Goal: Find specific page/section: Find specific page/section

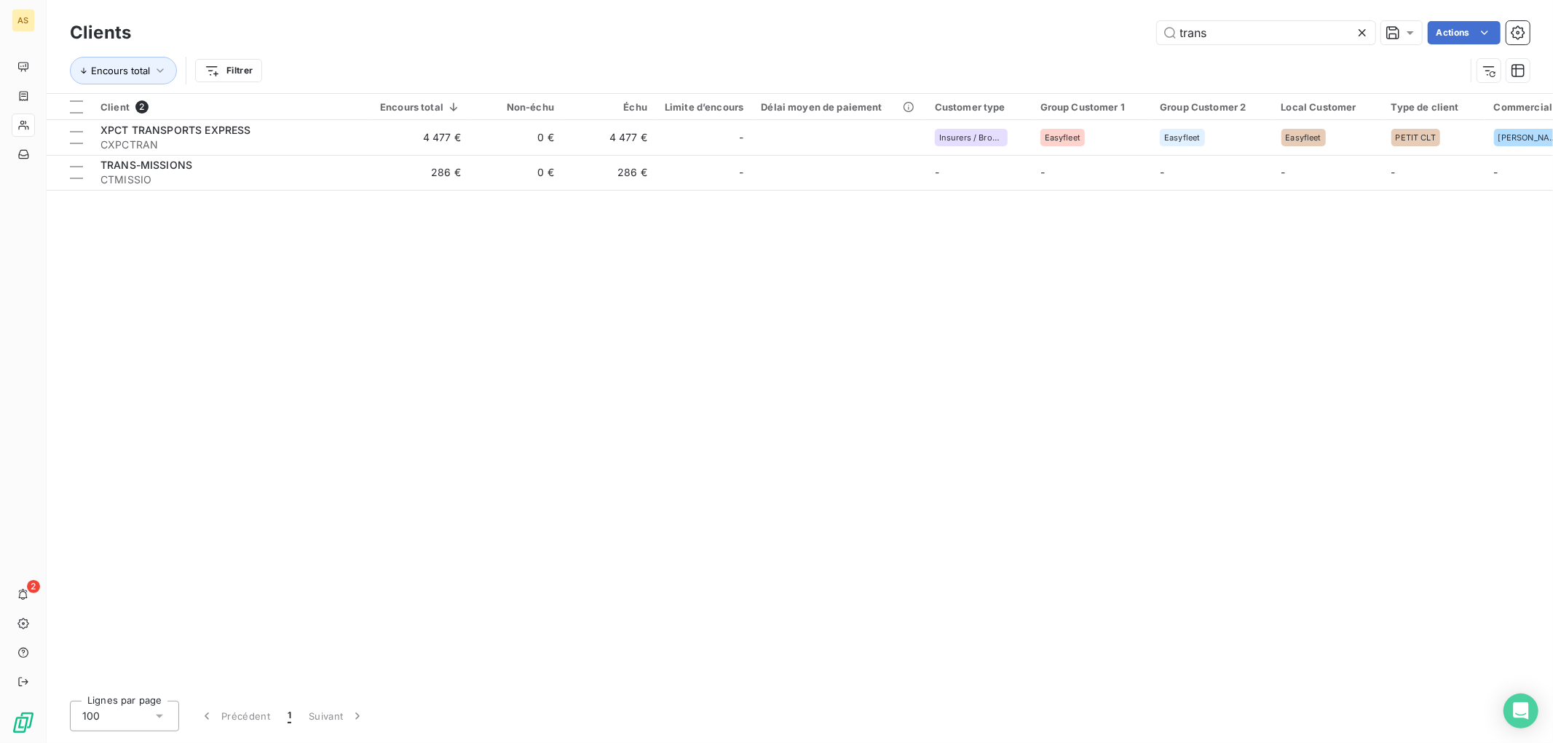
click at [1365, 31] on icon at bounding box center [1362, 32] width 15 height 15
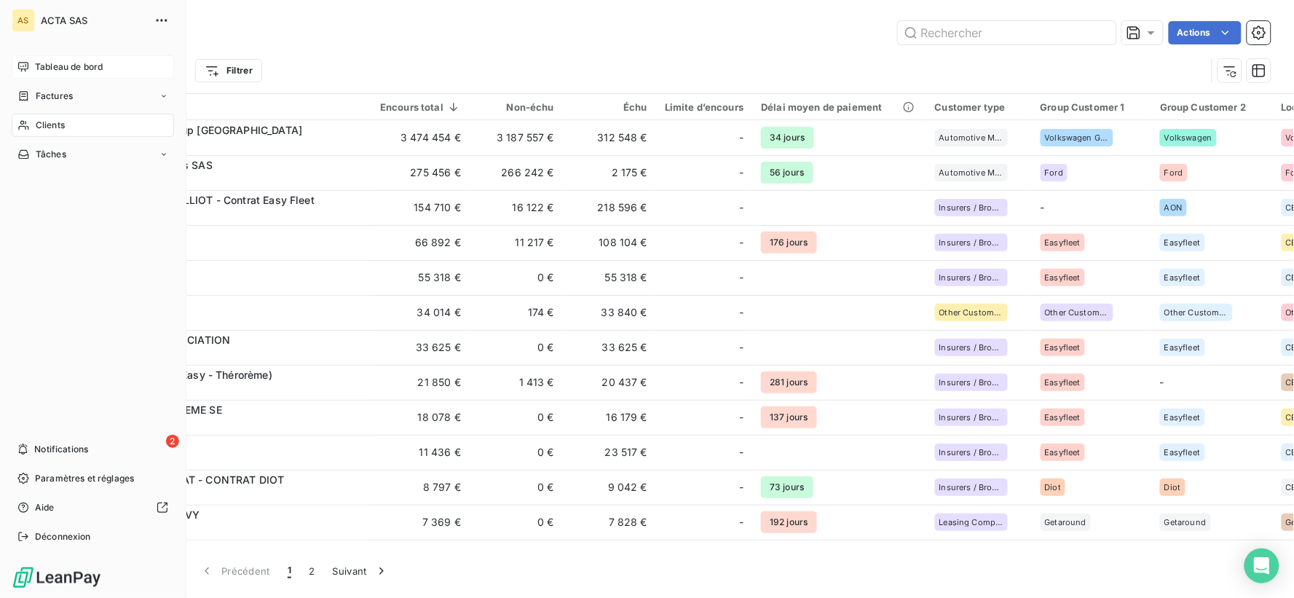
click at [47, 68] on span "Tableau de bord" at bounding box center [69, 66] width 68 height 13
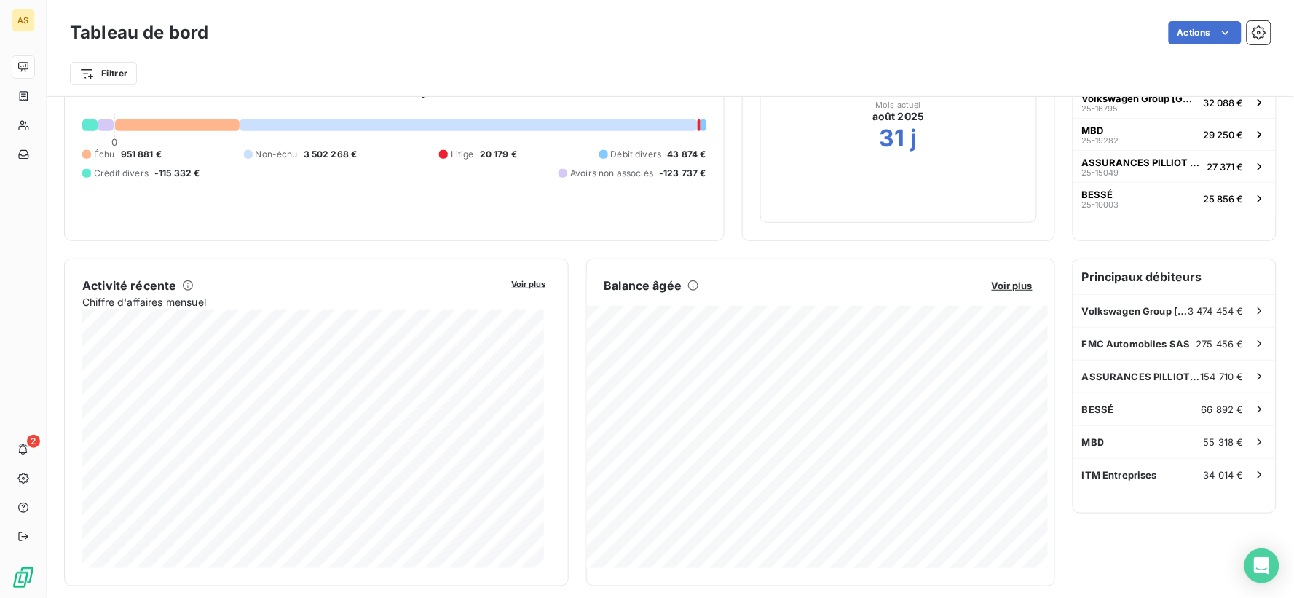
scroll to position [162, 0]
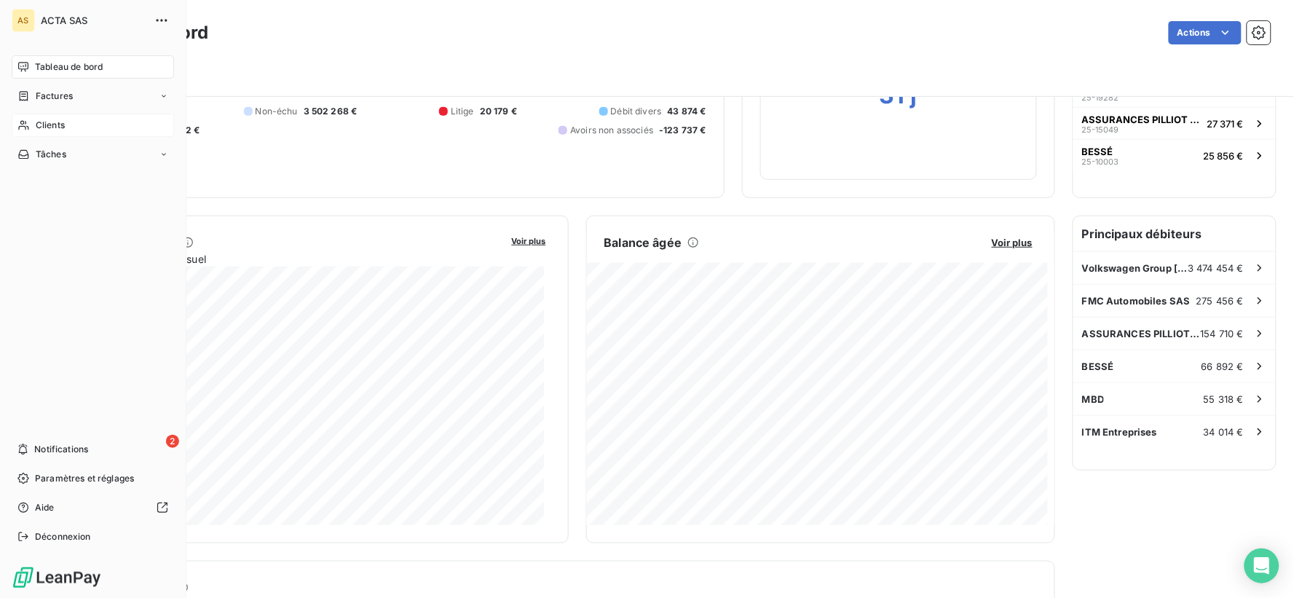
click at [47, 122] on span "Clients" at bounding box center [50, 125] width 29 height 13
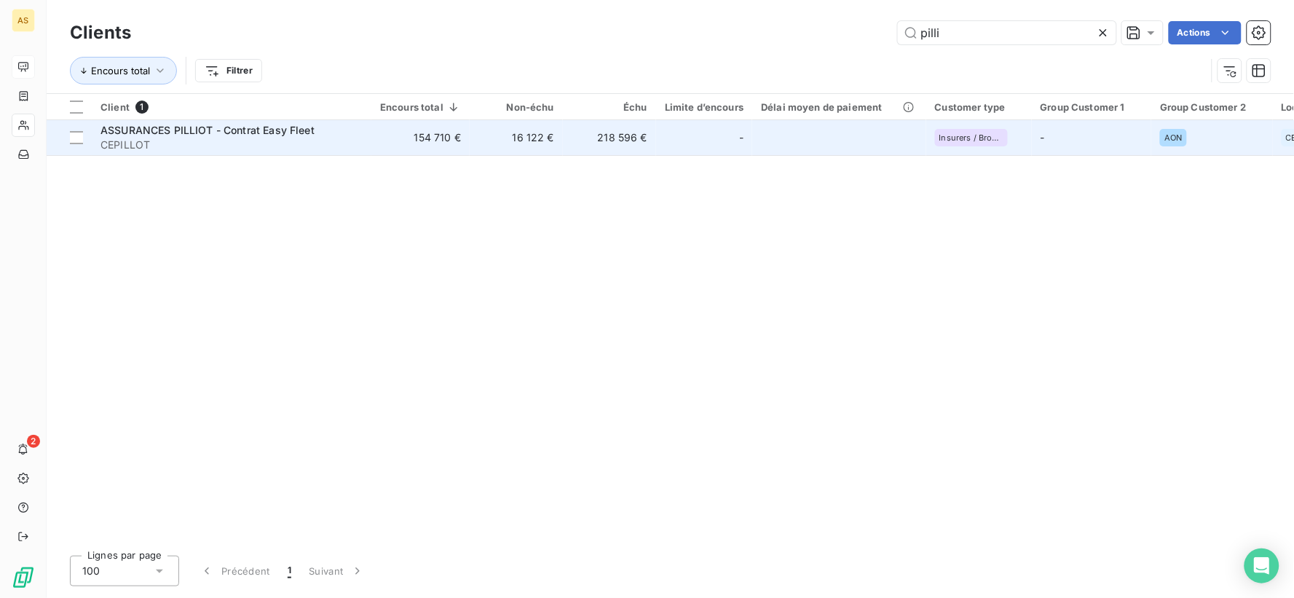
type input "pilli"
click at [216, 125] on span "ASSURANCES PILLIOT - Contrat Easy Fleet" at bounding box center [207, 130] width 214 height 12
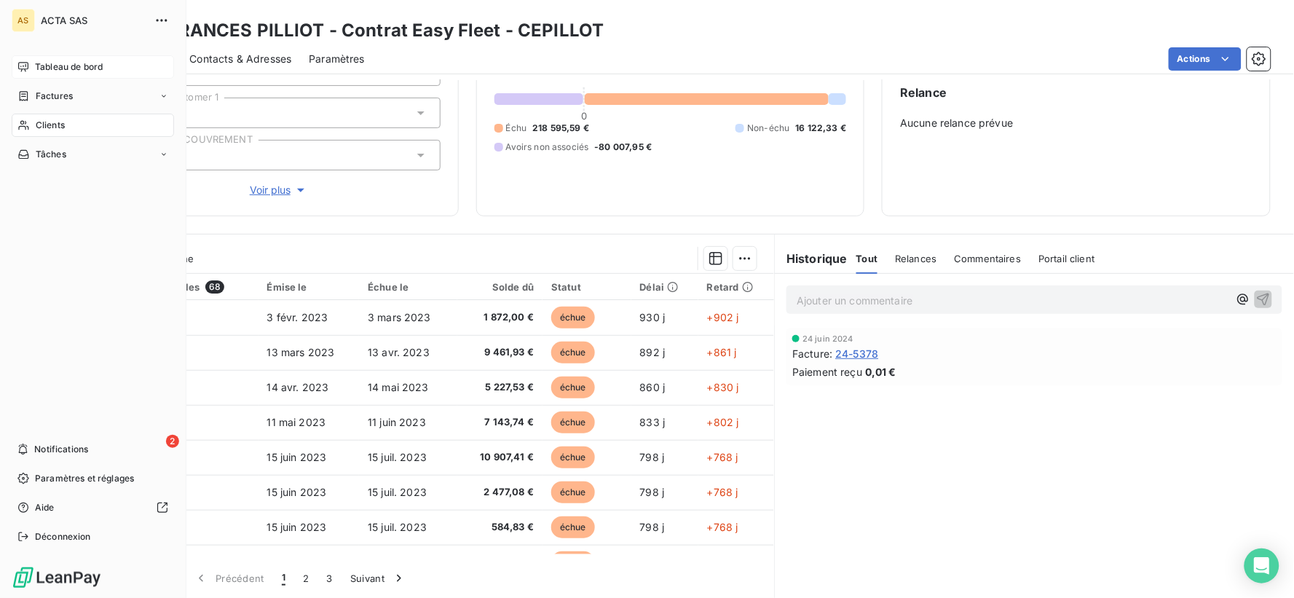
click at [60, 55] on div "Tableau de bord" at bounding box center [93, 66] width 162 height 23
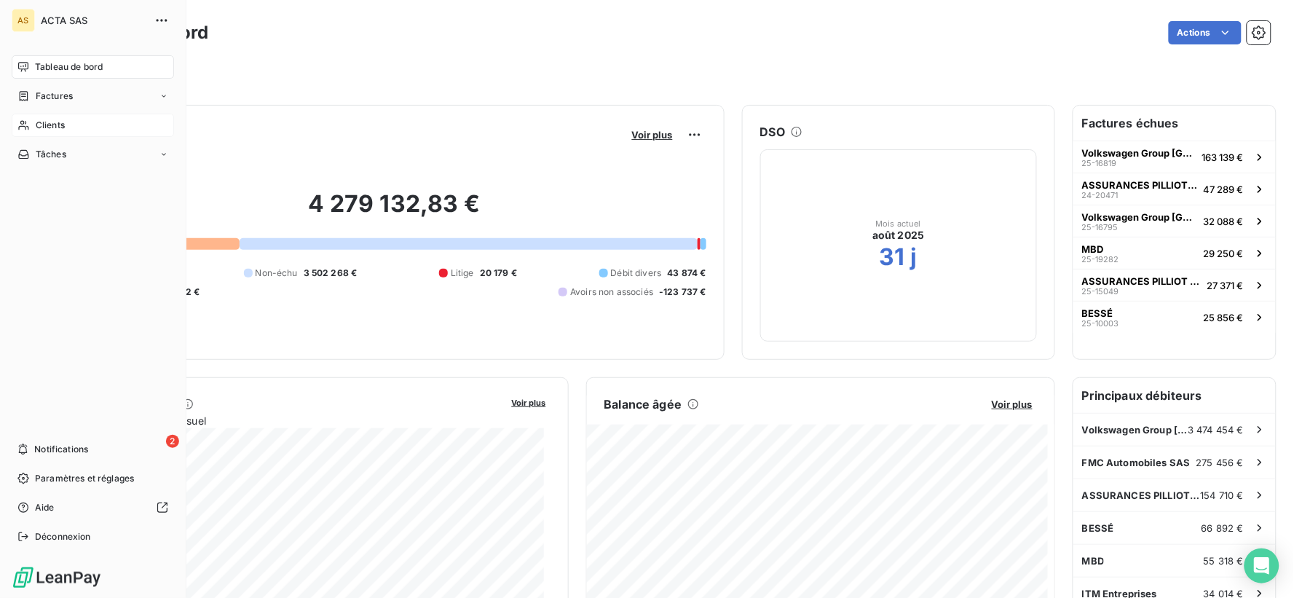
click at [33, 127] on div "Clients" at bounding box center [93, 125] width 162 height 23
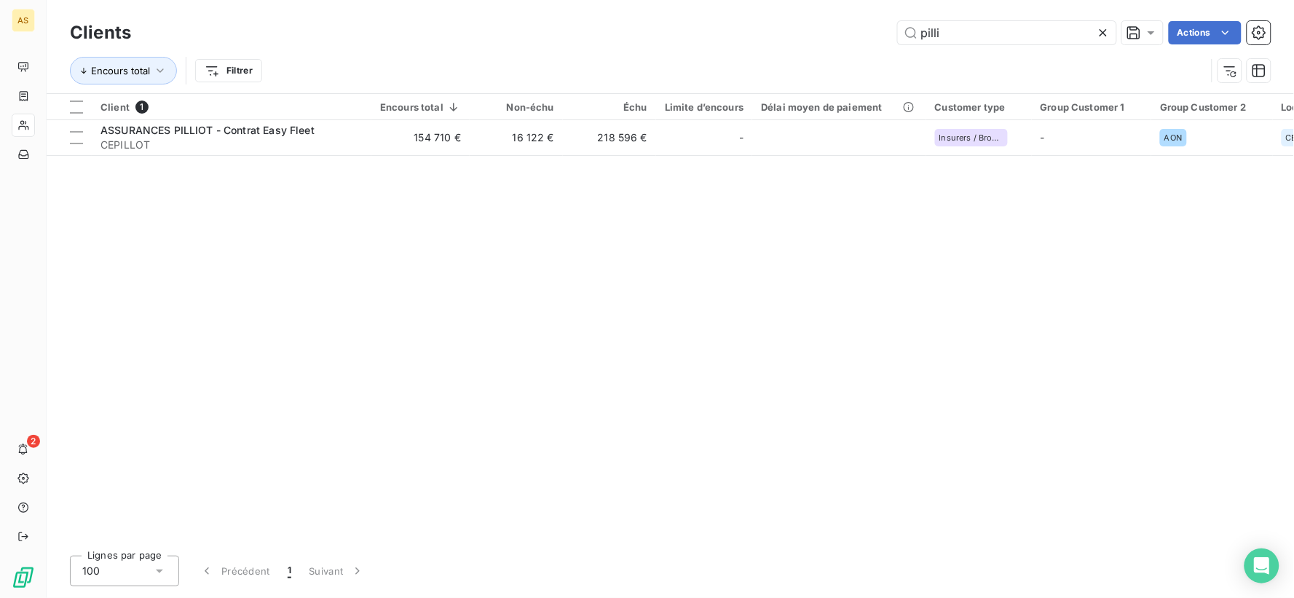
drag, startPoint x: 944, startPoint y: 33, endPoint x: 869, endPoint y: 32, distance: 74.3
click at [869, 32] on div "pilli Actions" at bounding box center [710, 32] width 1122 height 23
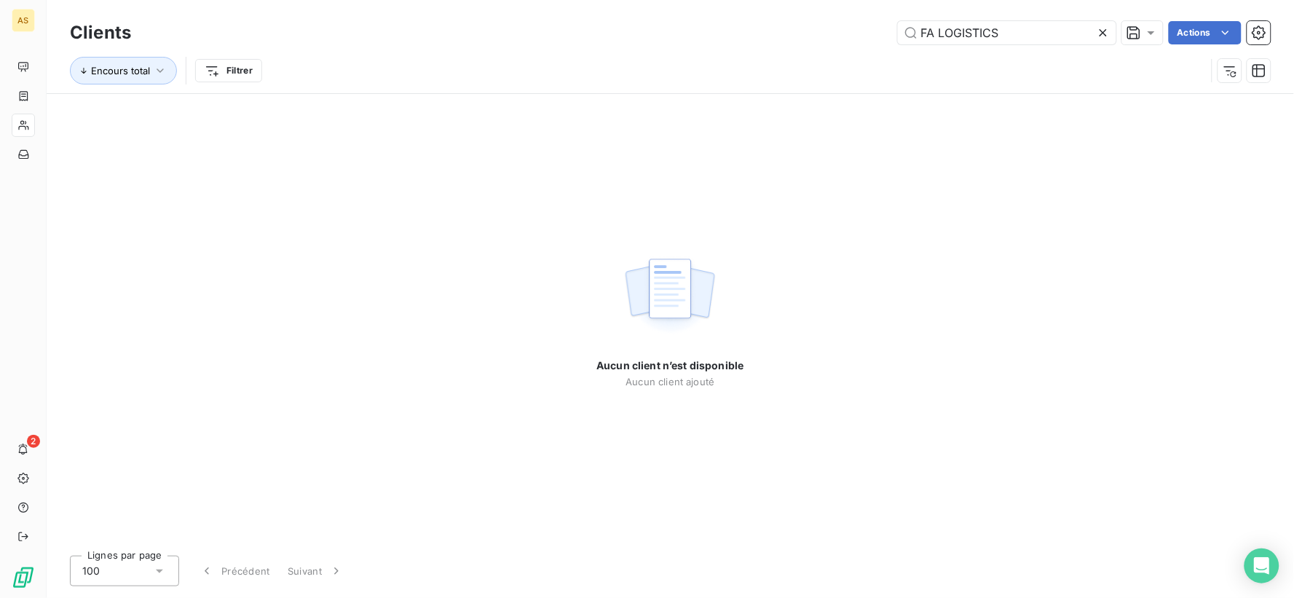
type input "FA LOGISTICS"
click at [1100, 29] on icon at bounding box center [1103, 32] width 15 height 15
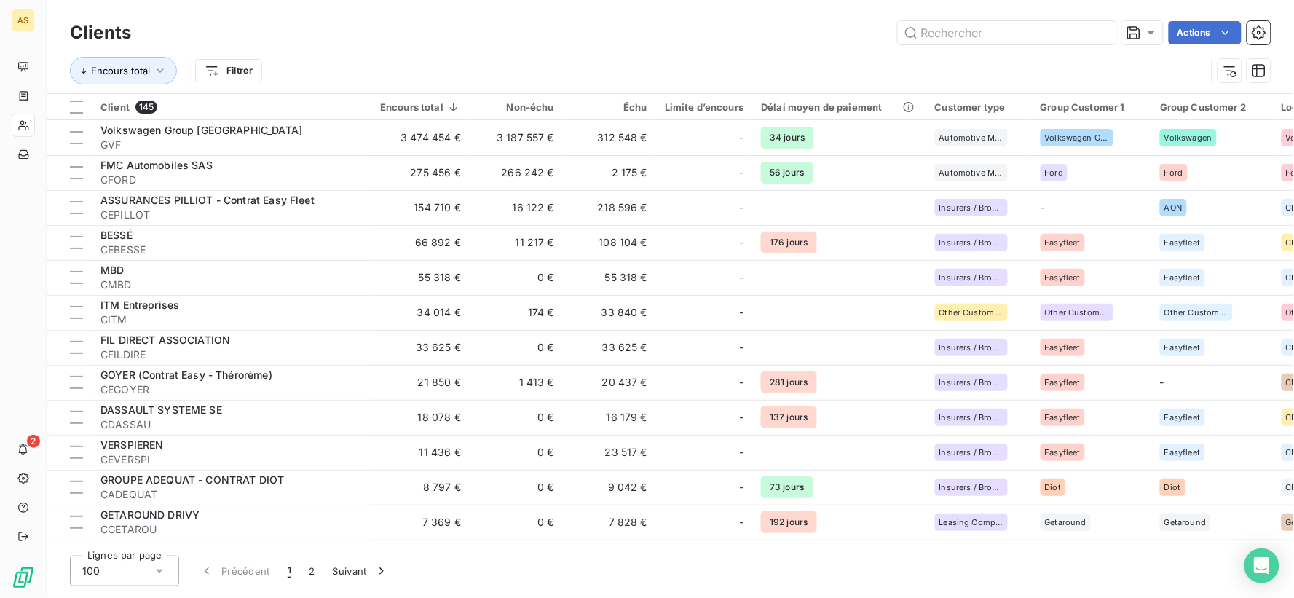
click at [977, 20] on div "Clients Actions" at bounding box center [670, 32] width 1201 height 31
click at [978, 33] on input "text" at bounding box center [1007, 32] width 218 height 23
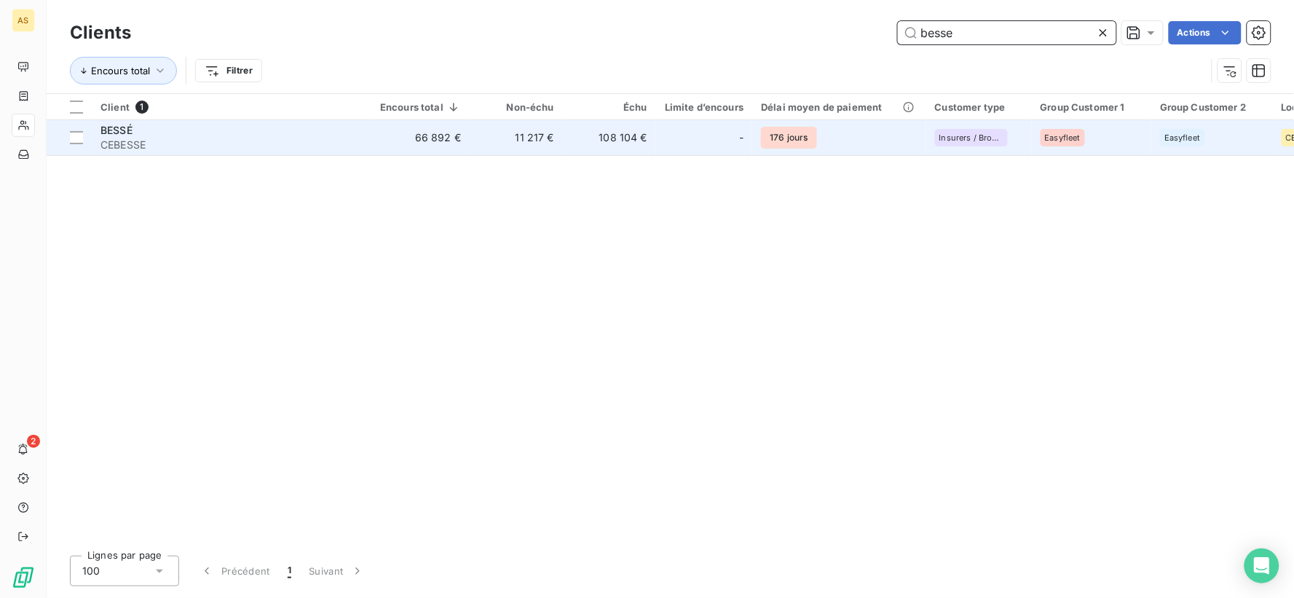
type input "besse"
click at [105, 132] on span "BESSÉ" at bounding box center [116, 130] width 32 height 12
